Goal: Check status: Check status

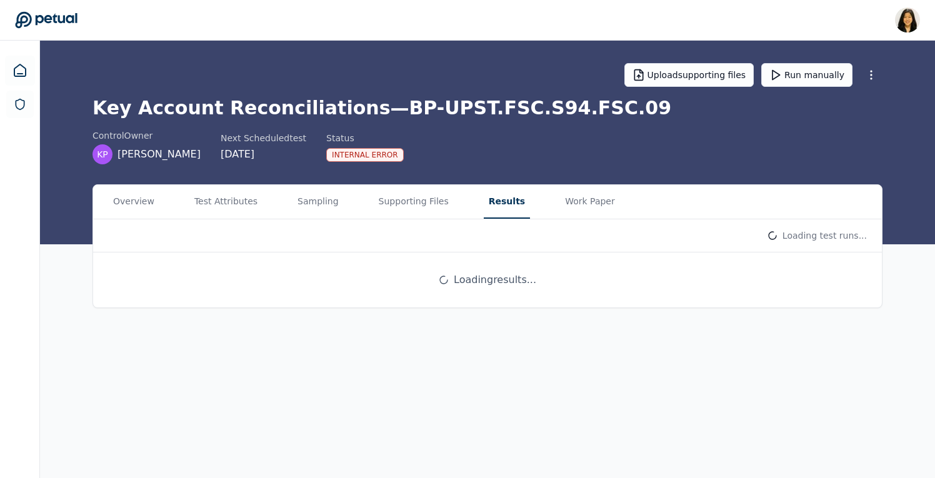
click at [484, 204] on button "Results" at bounding box center [507, 202] width 46 height 34
click at [810, 74] on button "Run manually" at bounding box center [806, 75] width 91 height 24
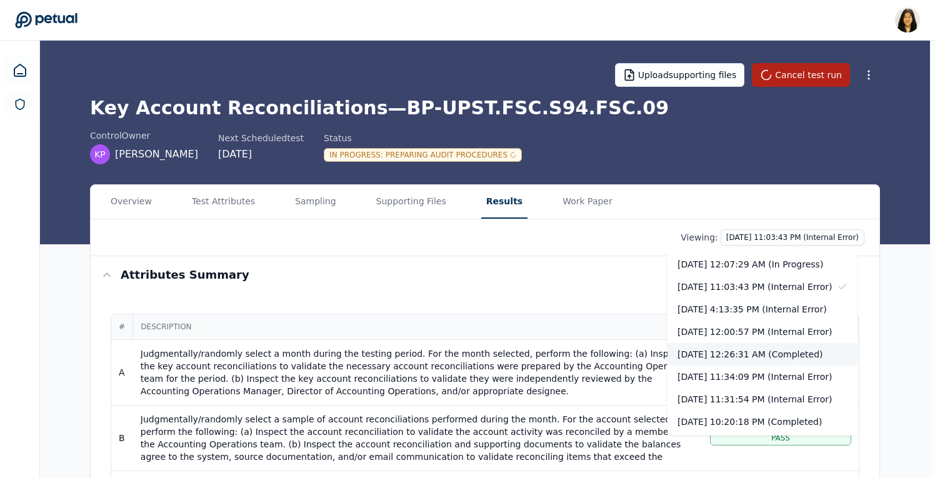
click at [825, 354] on div "[DATE] 12:26:31 AM (Completed)" at bounding box center [762, 354] width 190 height 22
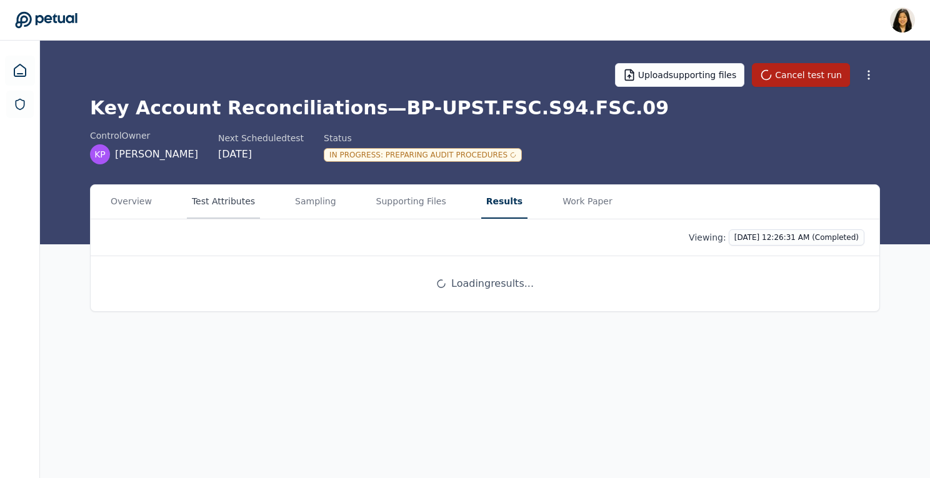
click at [236, 207] on button "Test Attributes" at bounding box center [223, 202] width 73 height 34
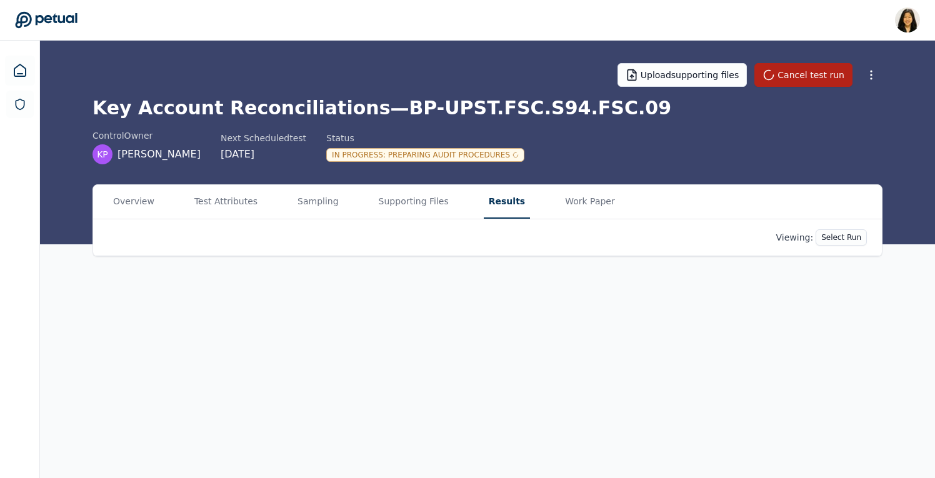
click at [491, 204] on button "Results" at bounding box center [507, 202] width 46 height 34
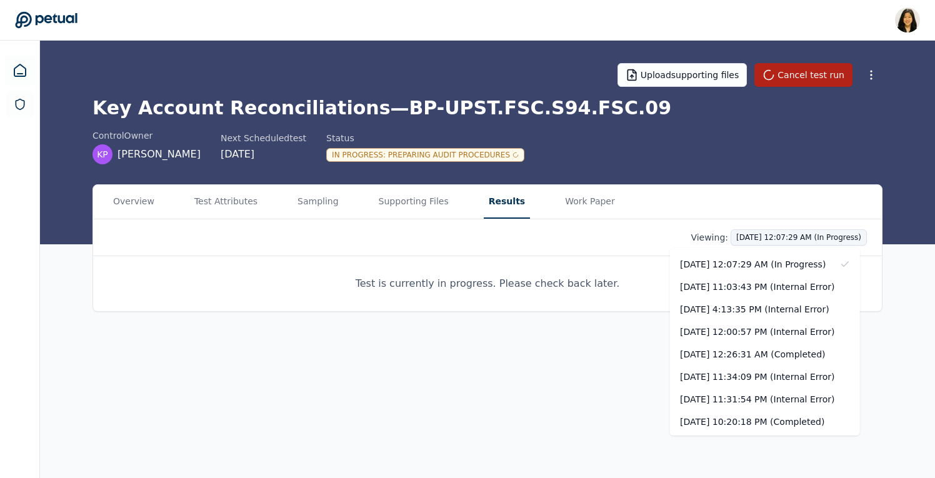
click at [792, 234] on html "[PERSON_NAME] [PERSON_NAME][EMAIL_ADDRESS] Sign out Upload supporting files Can…" at bounding box center [467, 239] width 935 height 478
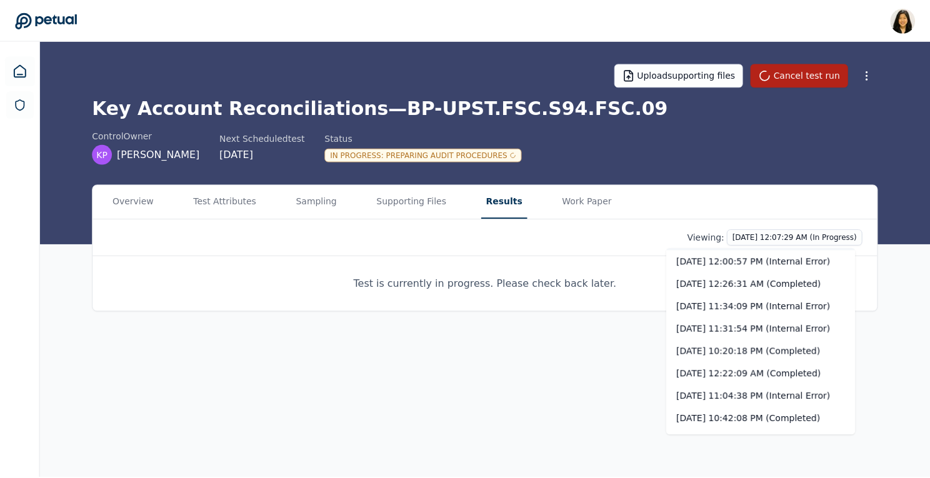
scroll to position [39, 0]
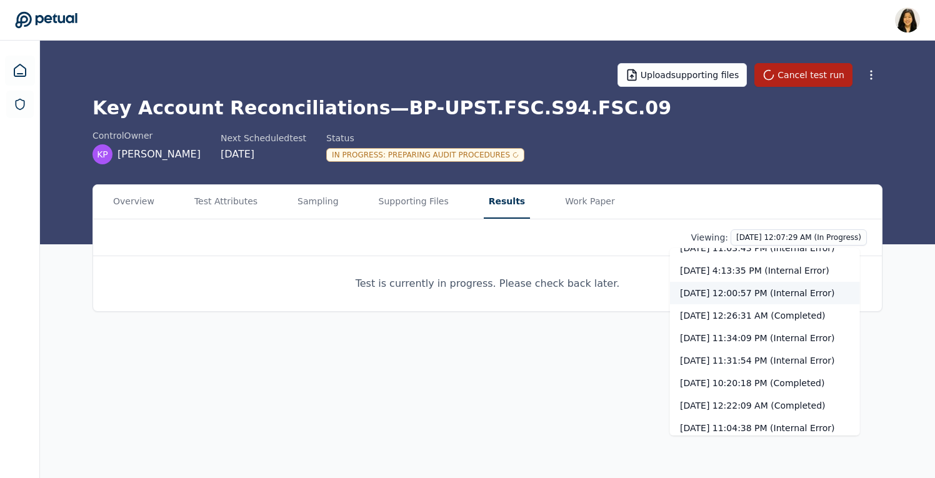
click at [811, 296] on div "[DATE] 12:00:57 PM (Internal Error)" at bounding box center [765, 293] width 190 height 22
